Goal: Entertainment & Leisure: Consume media (video, audio)

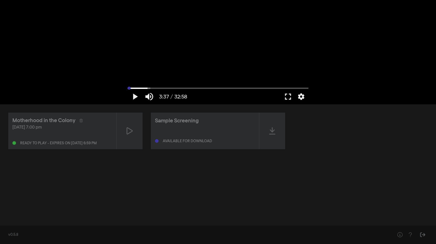
click at [128, 88] on input "Seek" at bounding box center [217, 88] width 181 height 3
click at [135, 96] on button "play_arrow" at bounding box center [134, 96] width 14 height 15
click at [149, 89] on input "Seek" at bounding box center [217, 88] width 181 height 3
click at [301, 96] on button "settings" at bounding box center [301, 96] width 12 height 15
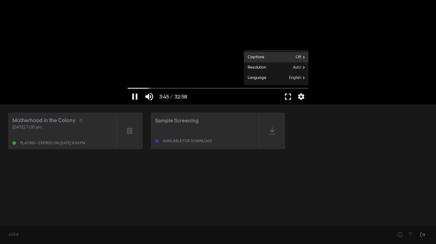
click at [293, 55] on label "Captions Off" at bounding box center [276, 57] width 65 height 10
click at [274, 64] on button "English" at bounding box center [276, 64] width 65 height 8
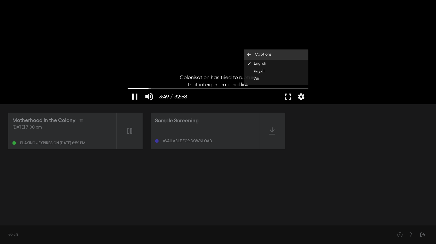
click at [248, 51] on button "arrow_back Captions" at bounding box center [276, 55] width 65 height 10
click at [204, 59] on div at bounding box center [218, 52] width 186 height 104
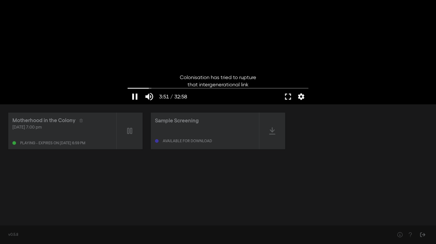
click at [132, 98] on button "pause" at bounding box center [134, 96] width 14 height 15
type input "231.283423"
